Goal: Information Seeking & Learning: Learn about a topic

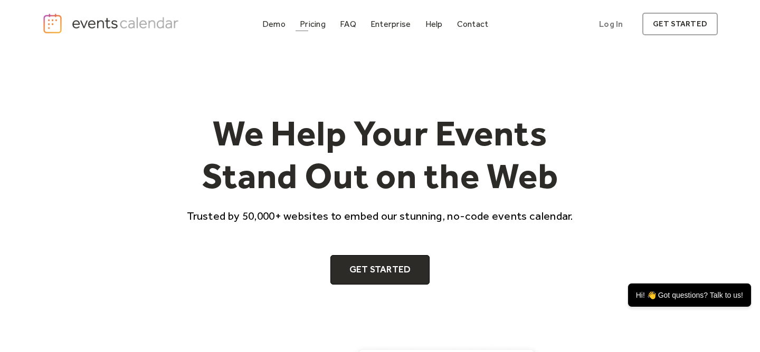
click at [310, 22] on div "Pricing" at bounding box center [313, 24] width 26 height 6
